Goal: Information Seeking & Learning: Learn about a topic

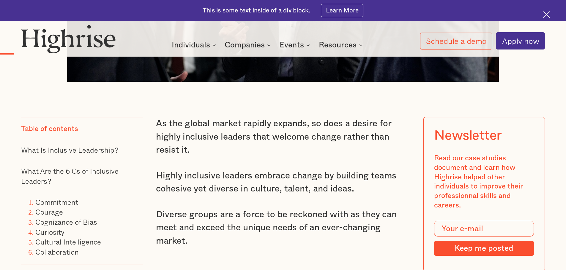
scroll to position [445, 0]
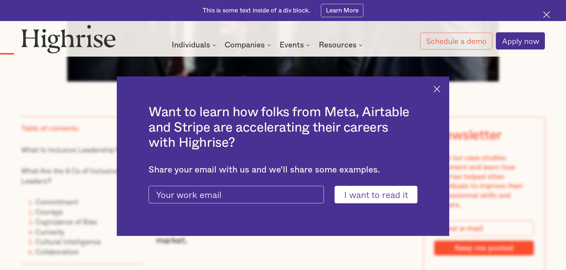
click at [439, 91] on img at bounding box center [436, 89] width 7 height 7
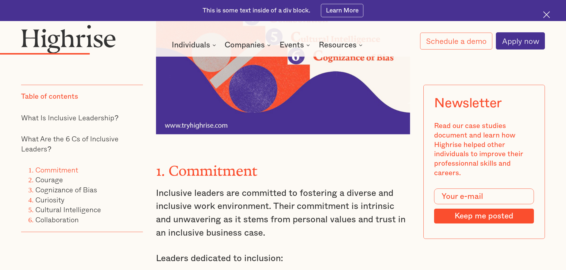
scroll to position [1188, 0]
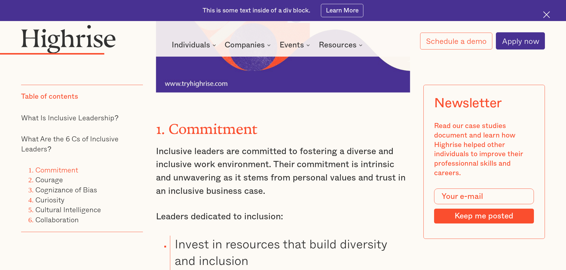
drag, startPoint x: 167, startPoint y: 126, endPoint x: 281, endPoint y: 126, distance: 114.0
click at [281, 126] on h3 "1. Commitment" at bounding box center [283, 128] width 254 height 22
copy strong "Commitment"
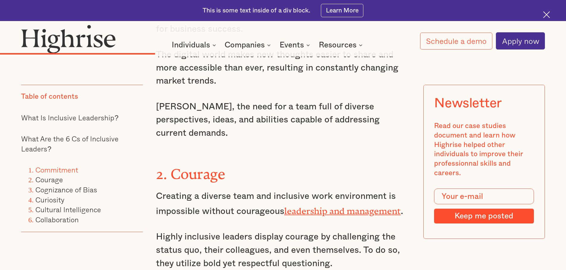
scroll to position [1633, 0]
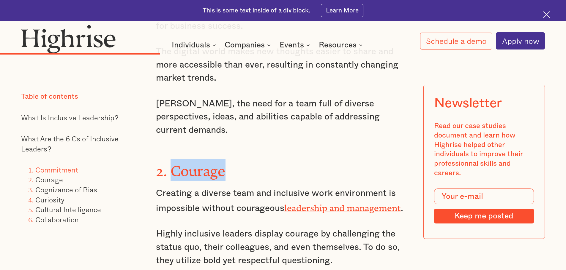
drag, startPoint x: 172, startPoint y: 152, endPoint x: 236, endPoint y: 158, distance: 64.4
click at [236, 159] on h3 "2. Courage" at bounding box center [283, 170] width 254 height 22
copy strong "Courage"
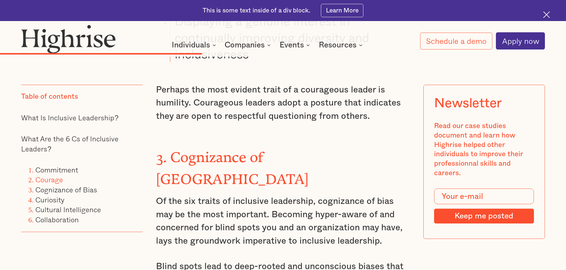
scroll to position [2049, 0]
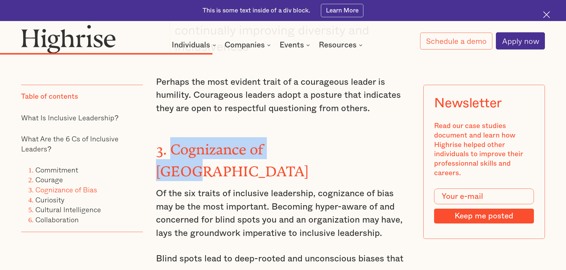
drag, startPoint x: 169, startPoint y: 133, endPoint x: 314, endPoint y: 133, distance: 145.5
click at [314, 137] on h3 "3. Cognizance of [GEOGRAPHIC_DATA]" at bounding box center [283, 159] width 254 height 44
copy strong "Cognizance of Bias"
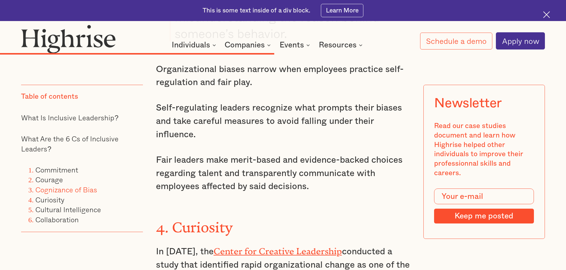
scroll to position [2583, 0]
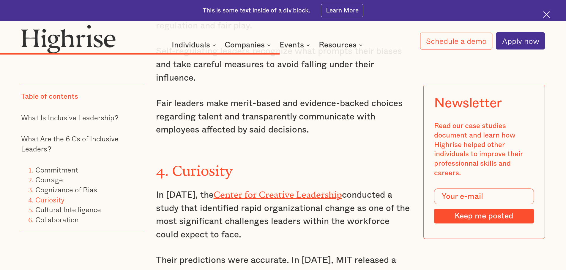
click at [191, 163] on strong "4. Curiosity" at bounding box center [194, 167] width 77 height 9
copy strong "Curiosity"
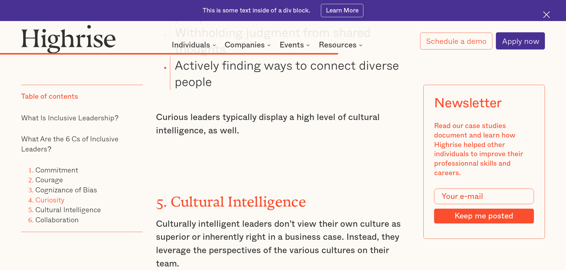
scroll to position [3088, 0]
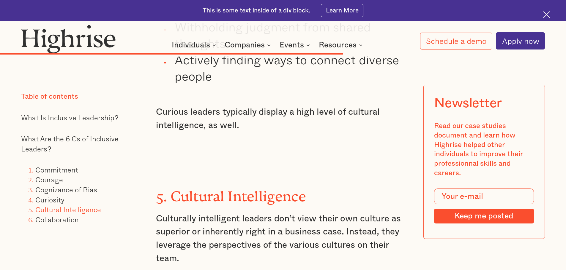
drag, startPoint x: 171, startPoint y: 153, endPoint x: 315, endPoint y: 151, distance: 143.7
click at [315, 184] on h3 "5. Cultural Intelligence" at bounding box center [283, 195] width 254 height 22
copy strong "Cultural Intelligence"
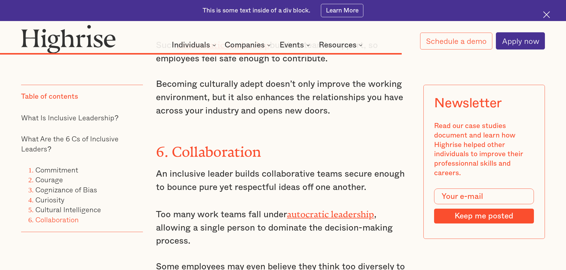
scroll to position [3593, 0]
drag, startPoint x: 173, startPoint y: 107, endPoint x: 298, endPoint y: 96, distance: 125.7
click at [298, 96] on div "5. Cultural Intelligence Culturally intelligent leaders don’t view their own cu…" at bounding box center [283, 211] width 254 height 1106
copy strong "Collaboration"
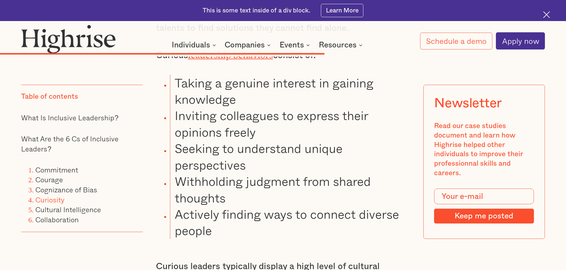
scroll to position [2939, 0]
